Goal: Task Accomplishment & Management: Use online tool/utility

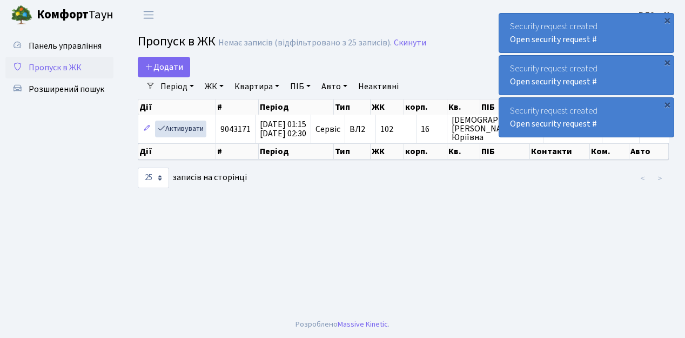
select select "25"
click at [492, 241] on main "Admin Пропуск в ЖК Список Пропуск в ЖК Немає записів (відфільтровано з 25 запис…" at bounding box center [404, 170] width 564 height 281
click at [77, 67] on span "Пропуск в ЖК" at bounding box center [55, 68] width 53 height 12
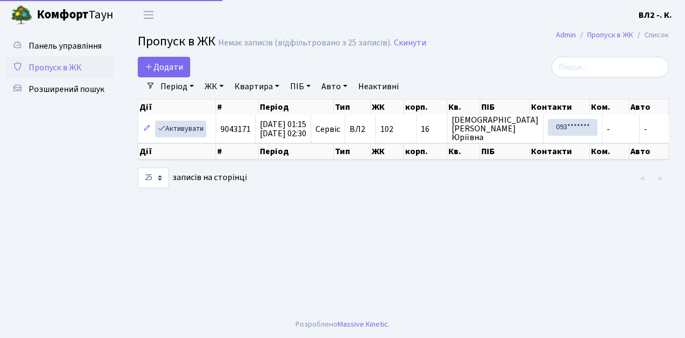
select select "25"
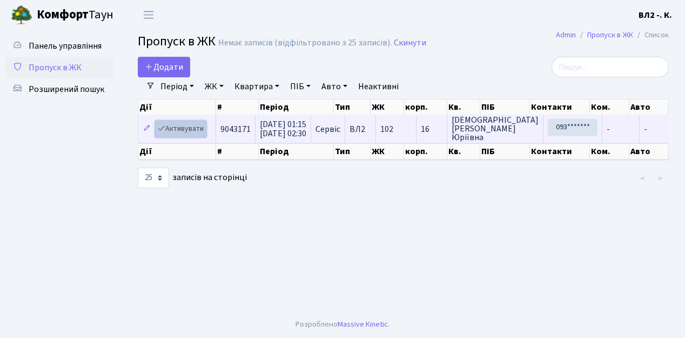
click at [199, 130] on link "Активувати" at bounding box center [180, 129] width 51 height 17
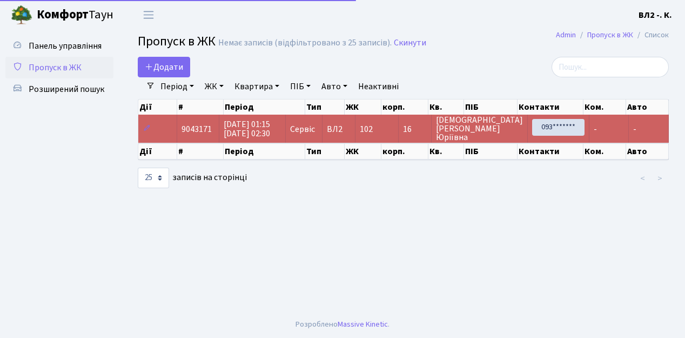
select select "25"
